Goal: Information Seeking & Learning: Learn about a topic

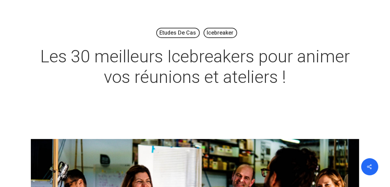
scroll to position [53, 0]
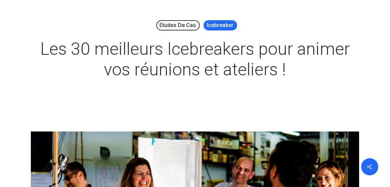
click at [220, 24] on link "Icebreaker" at bounding box center [221, 25] width 34 height 10
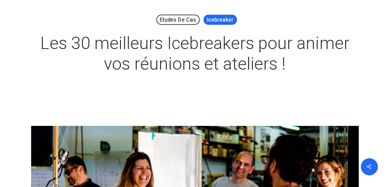
scroll to position [86, 0]
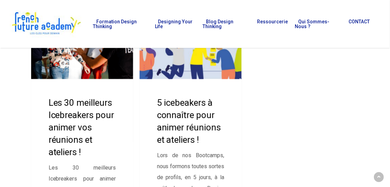
scroll to position [146, 0]
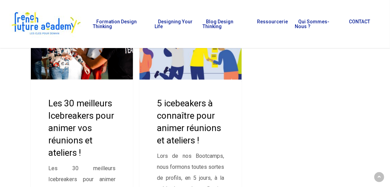
click at [167, 65] on link "5 icebeakers à connaître pour animer réunions et ateliers !" at bounding box center [190, 139] width 102 height 257
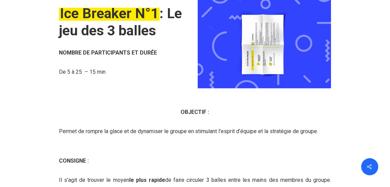
scroll to position [1019, 0]
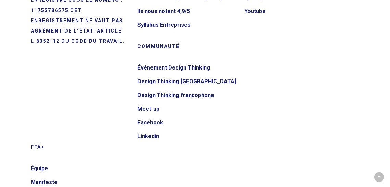
scroll to position [4715, 0]
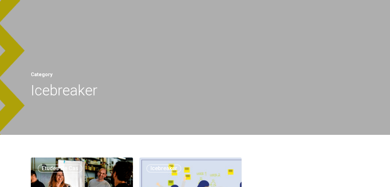
scroll to position [146, 0]
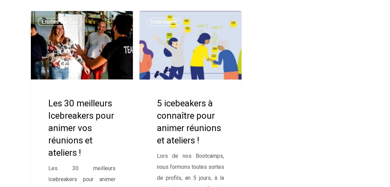
click at [214, 62] on link "5 icebeakers à connaître pour animer réunions et ateliers !" at bounding box center [190, 139] width 102 height 257
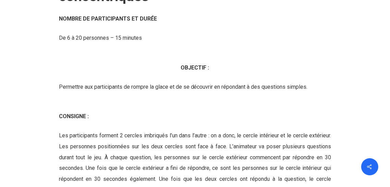
scroll to position [2472, 0]
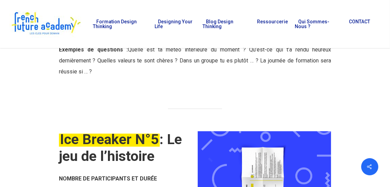
scroll to position [2643, 0]
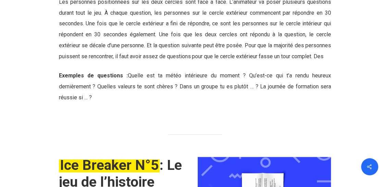
scroll to position [2619, 0]
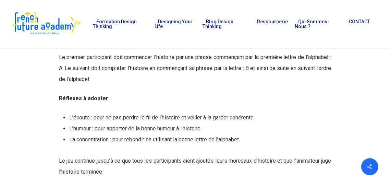
scroll to position [2970, 0]
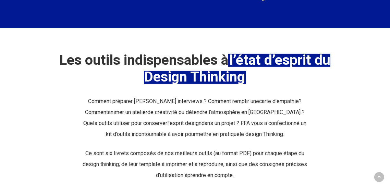
scroll to position [148, 0]
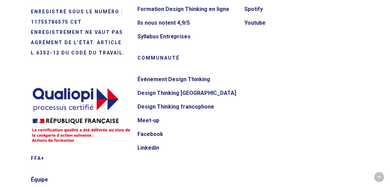
scroll to position [1712, 0]
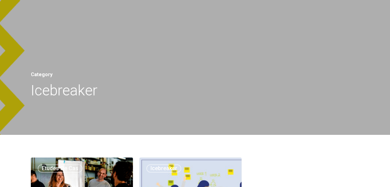
scroll to position [146, 0]
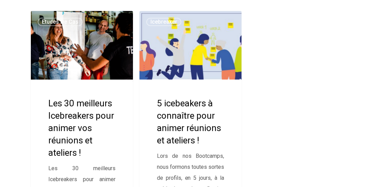
click at [64, 55] on link "Les 30 meilleurs Icebreakers pour animer vos réunions et ateliers !" at bounding box center [82, 139] width 102 height 257
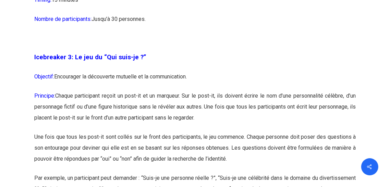
scroll to position [821, 0]
click at [271, 173] on p "Une fois que tous les post-it sont collés sur le front des participants, le jeu…" at bounding box center [194, 152] width 321 height 41
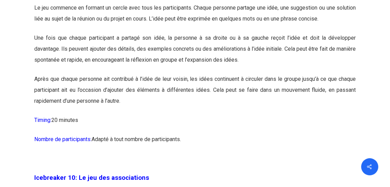
scroll to position [2343, 0]
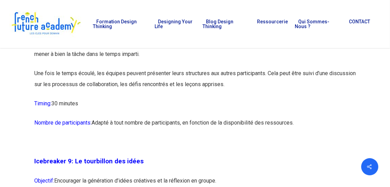
scroll to position [2104, 0]
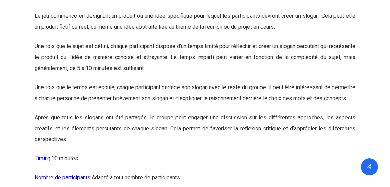
scroll to position [4539, 0]
